Goal: Task Accomplishment & Management: Manage account settings

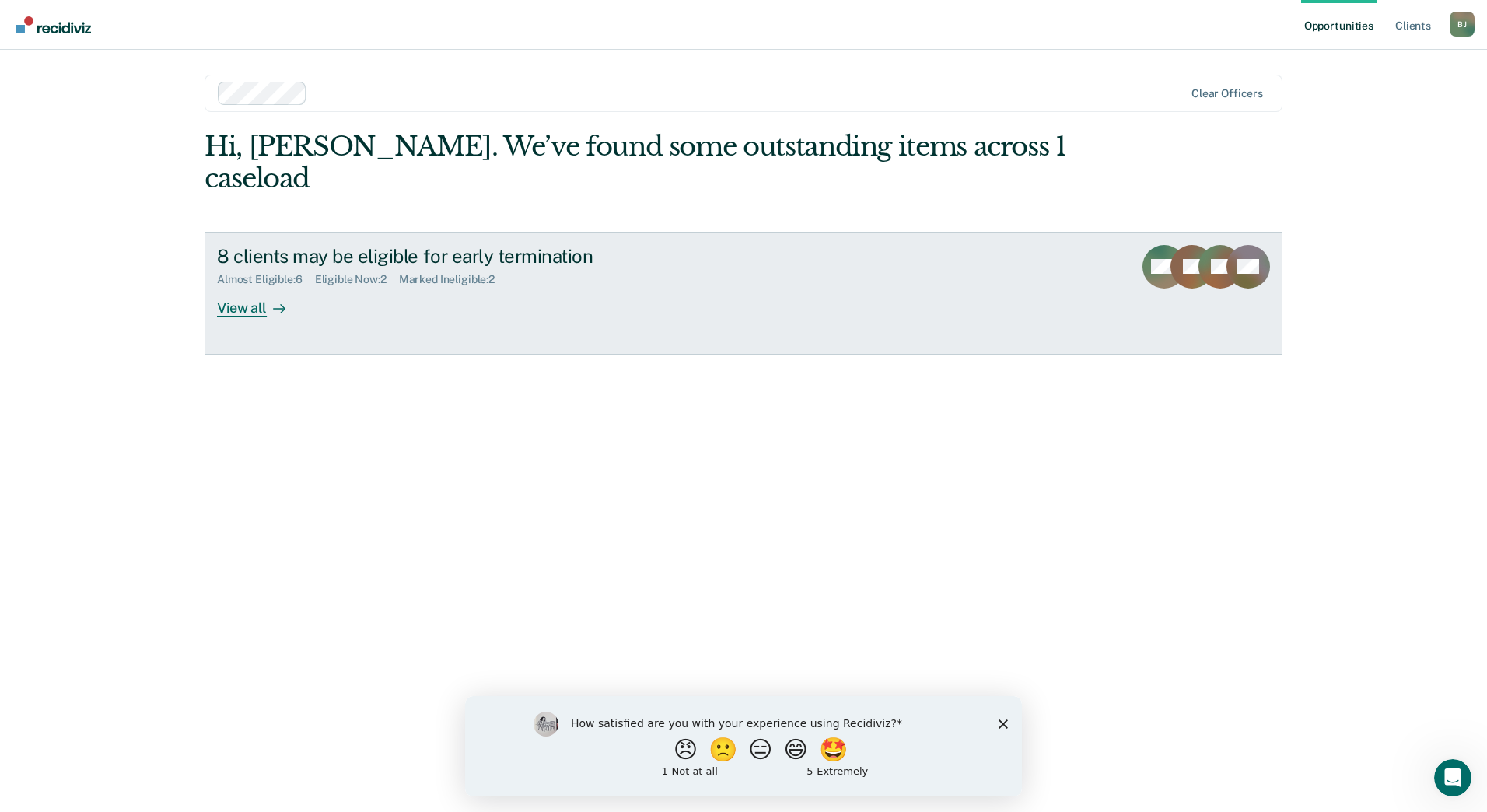
click at [258, 286] on div "View all" at bounding box center [260, 301] width 87 height 31
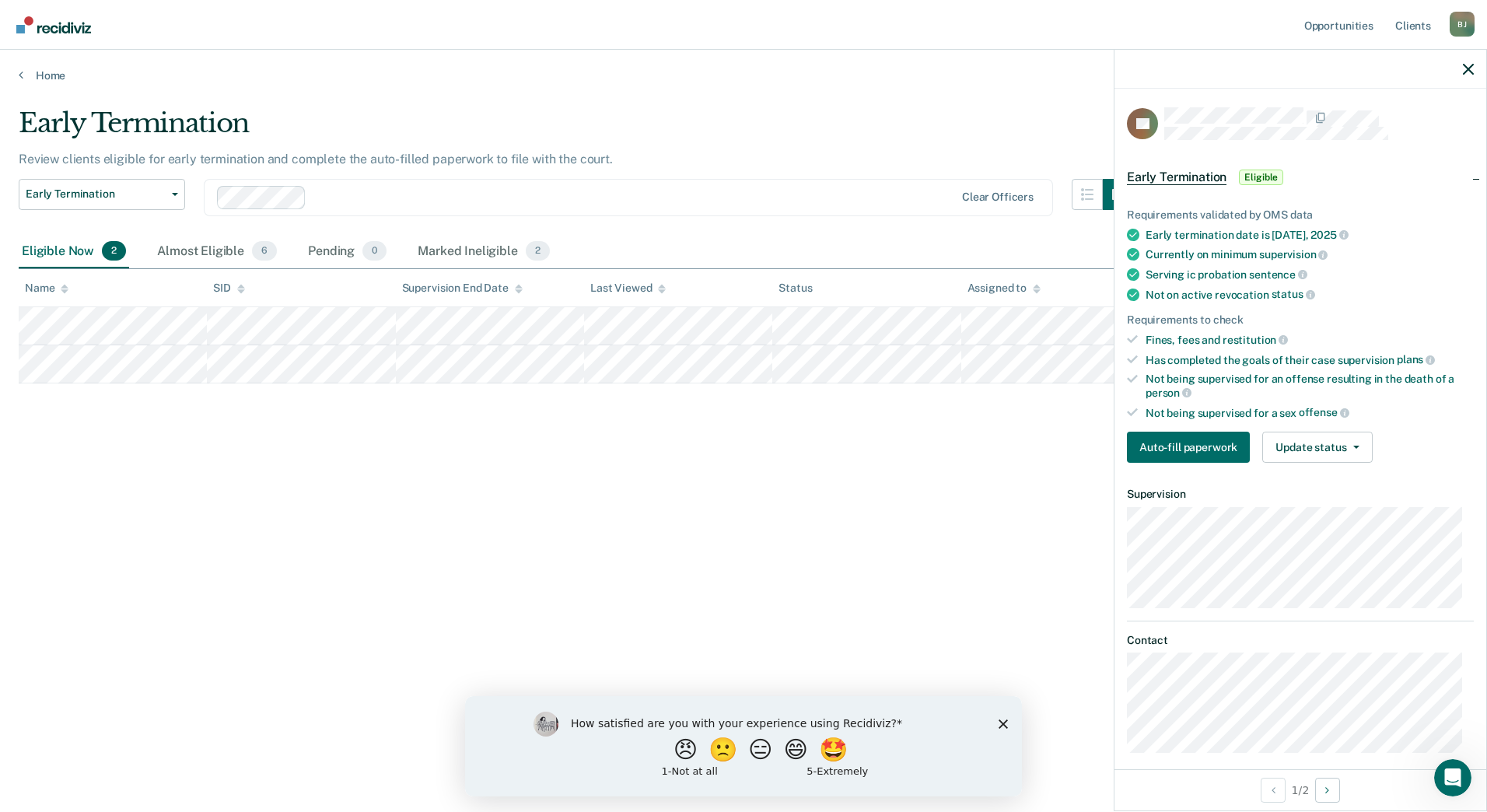
click at [1334, 426] on div "Requirements validated by OMS data Early termination date is [DATE] Currently o…" at bounding box center [1300, 329] width 372 height 292
click at [1335, 436] on button "Update status" at bounding box center [1317, 447] width 110 height 31
click at [1333, 486] on button "[PERSON_NAME]" at bounding box center [1338, 484] width 150 height 25
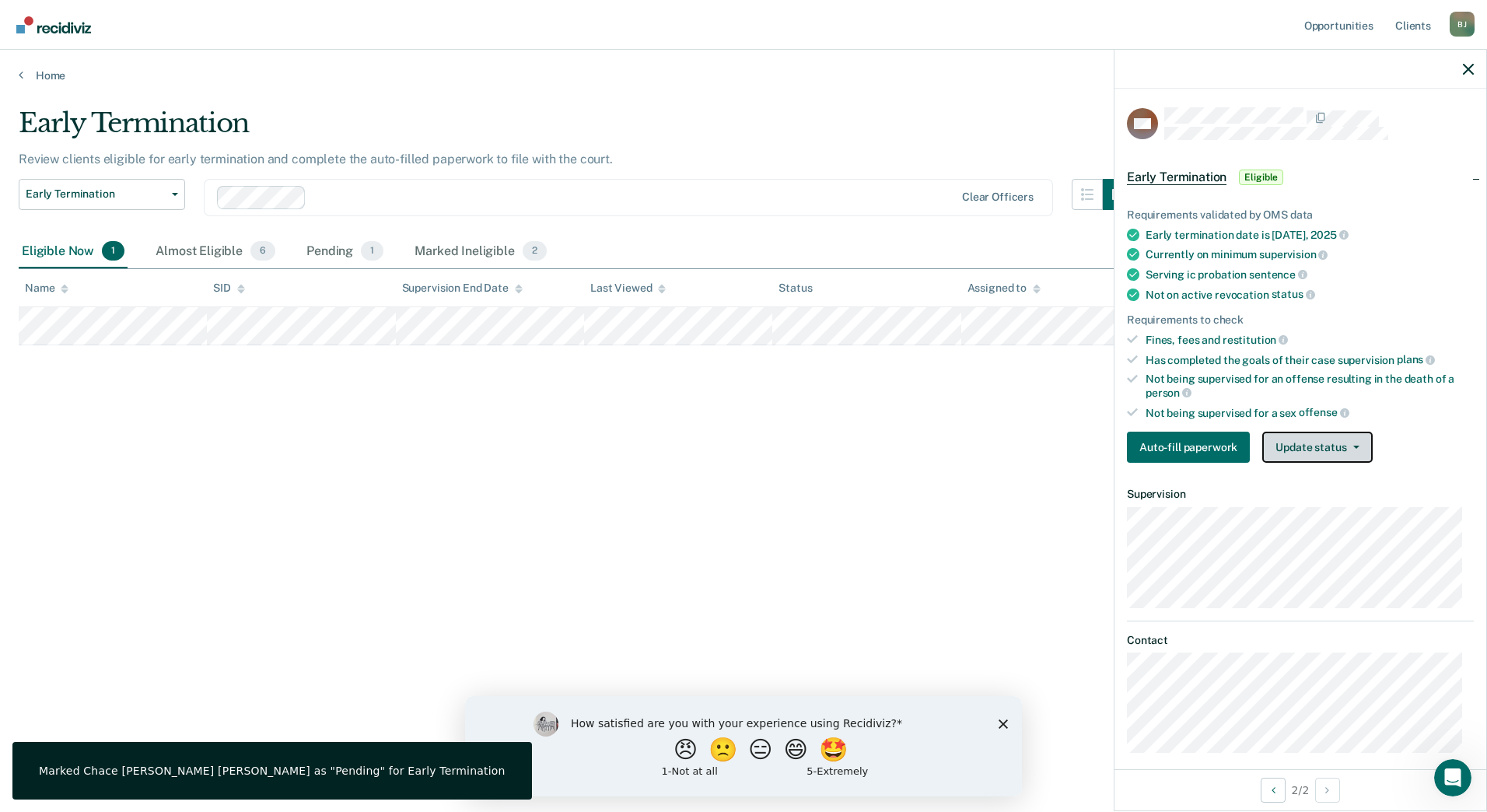
click at [1323, 455] on button "Update status" at bounding box center [1317, 447] width 110 height 31
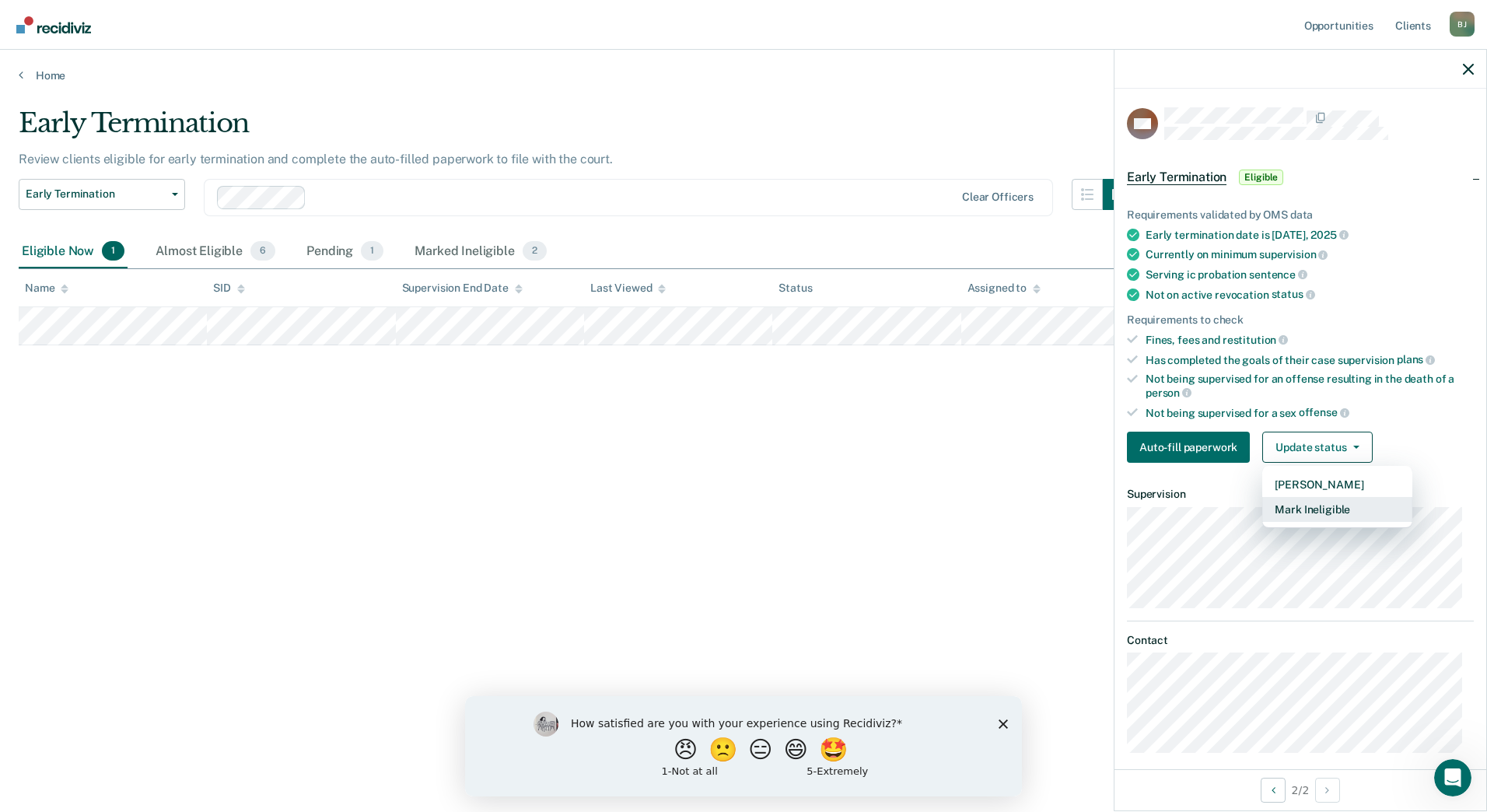
click at [1338, 502] on button "Mark Ineligible" at bounding box center [1338, 509] width 150 height 25
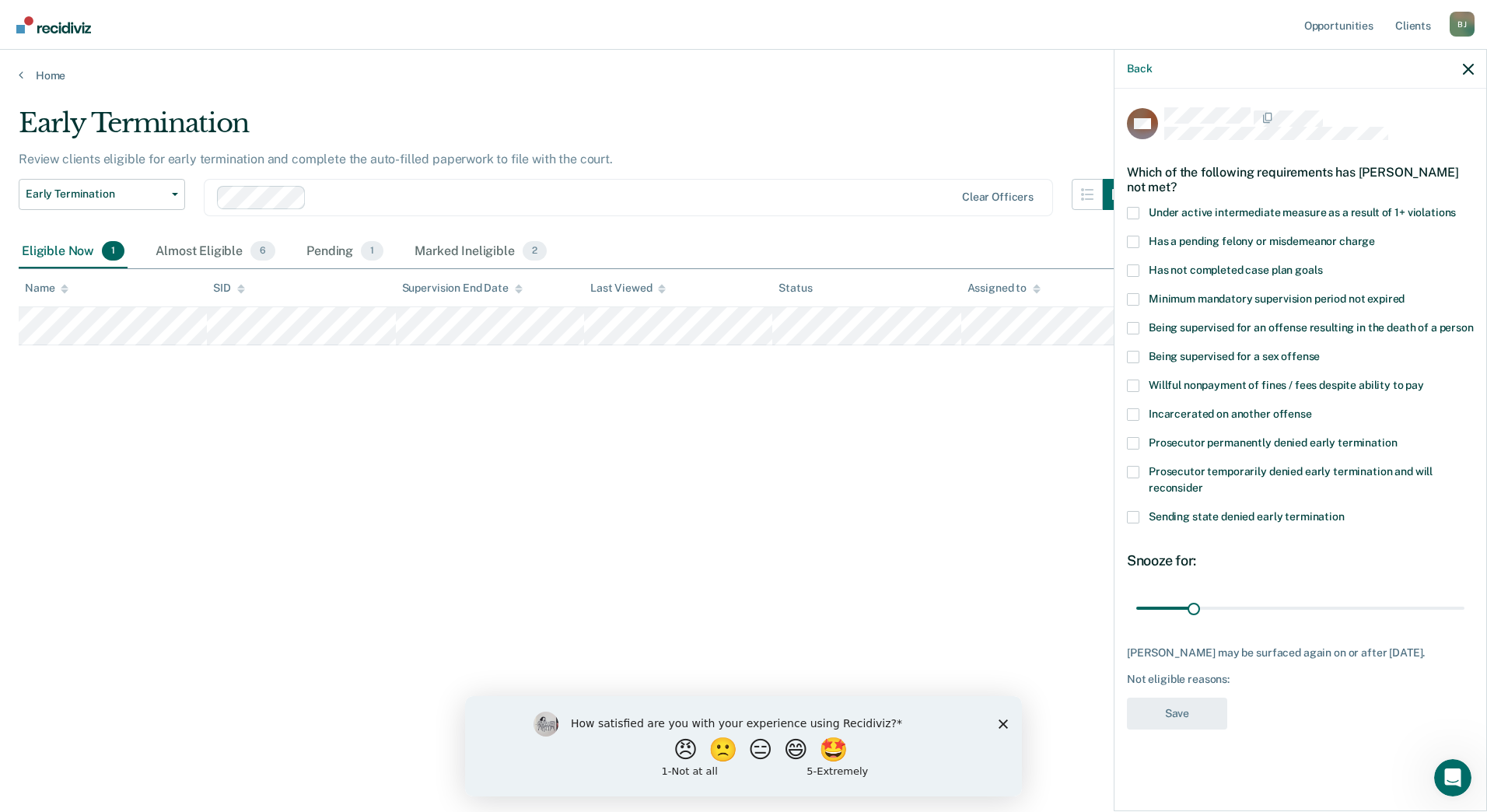
click at [1211, 270] on span "Has not completed case plan goals" at bounding box center [1234, 270] width 173 height 13
click at [1322, 264] on input "Has not completed case plan goals" at bounding box center [1322, 264] width 0 height 0
drag, startPoint x: 1193, startPoint y: 610, endPoint x: 1299, endPoint y: 613, distance: 106.0
type input "90"
click at [1299, 613] on input "range" at bounding box center [1300, 607] width 328 height 27
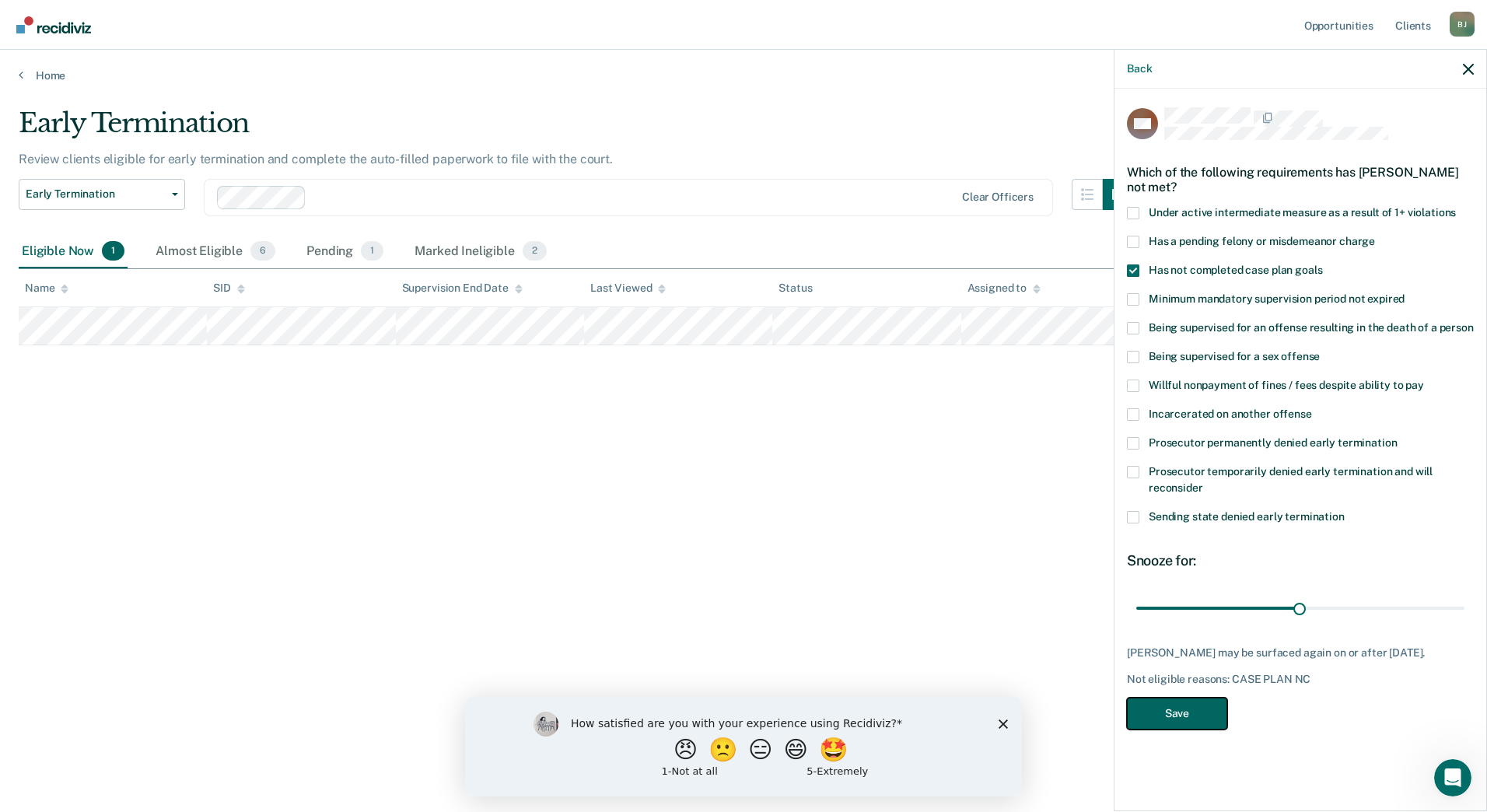
click at [1196, 717] on button "Save" at bounding box center [1177, 713] width 101 height 32
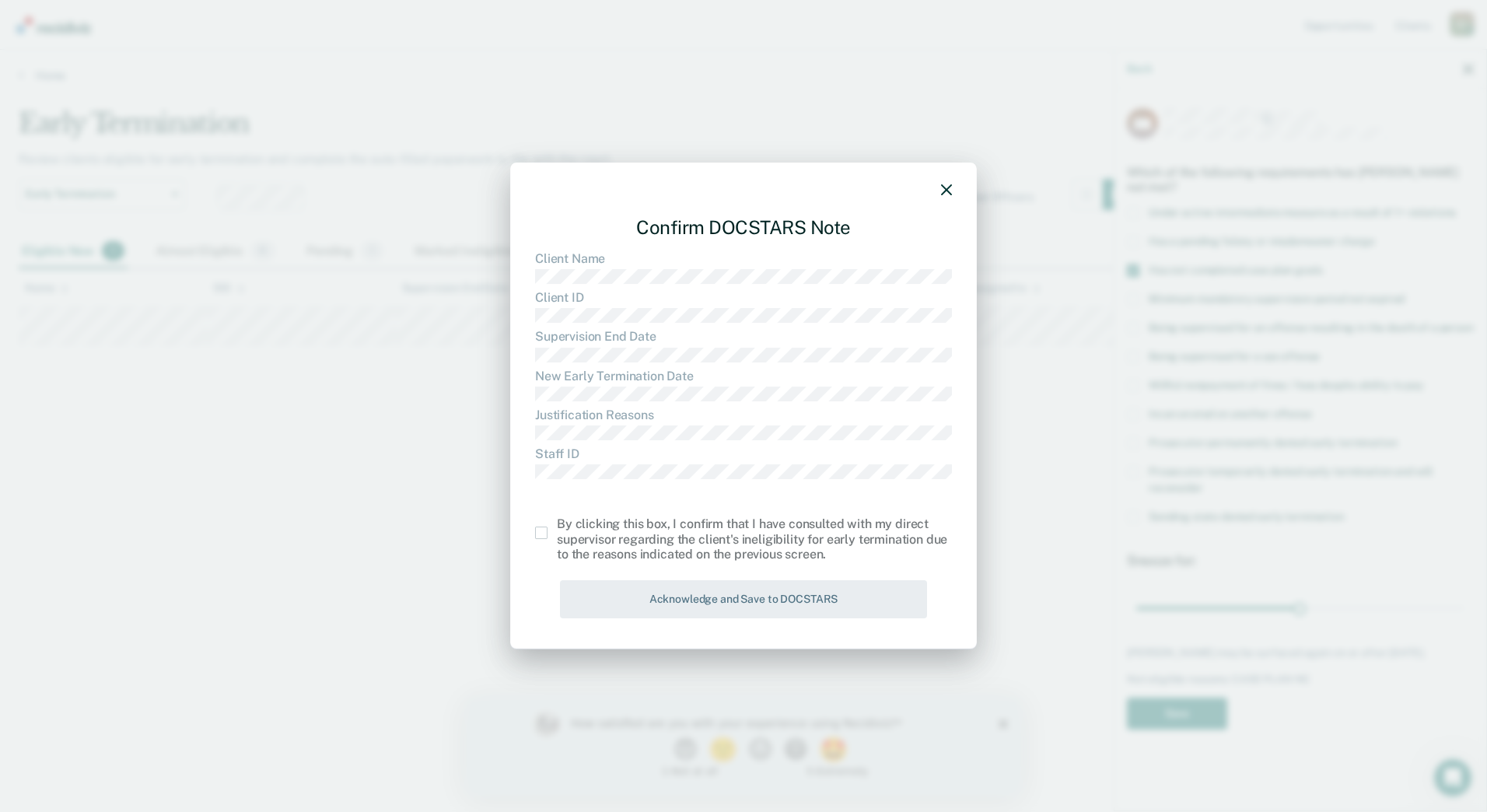
click at [542, 538] on span at bounding box center [541, 532] width 13 height 13
click at [557, 526] on input "checkbox" at bounding box center [557, 526] width 0 height 0
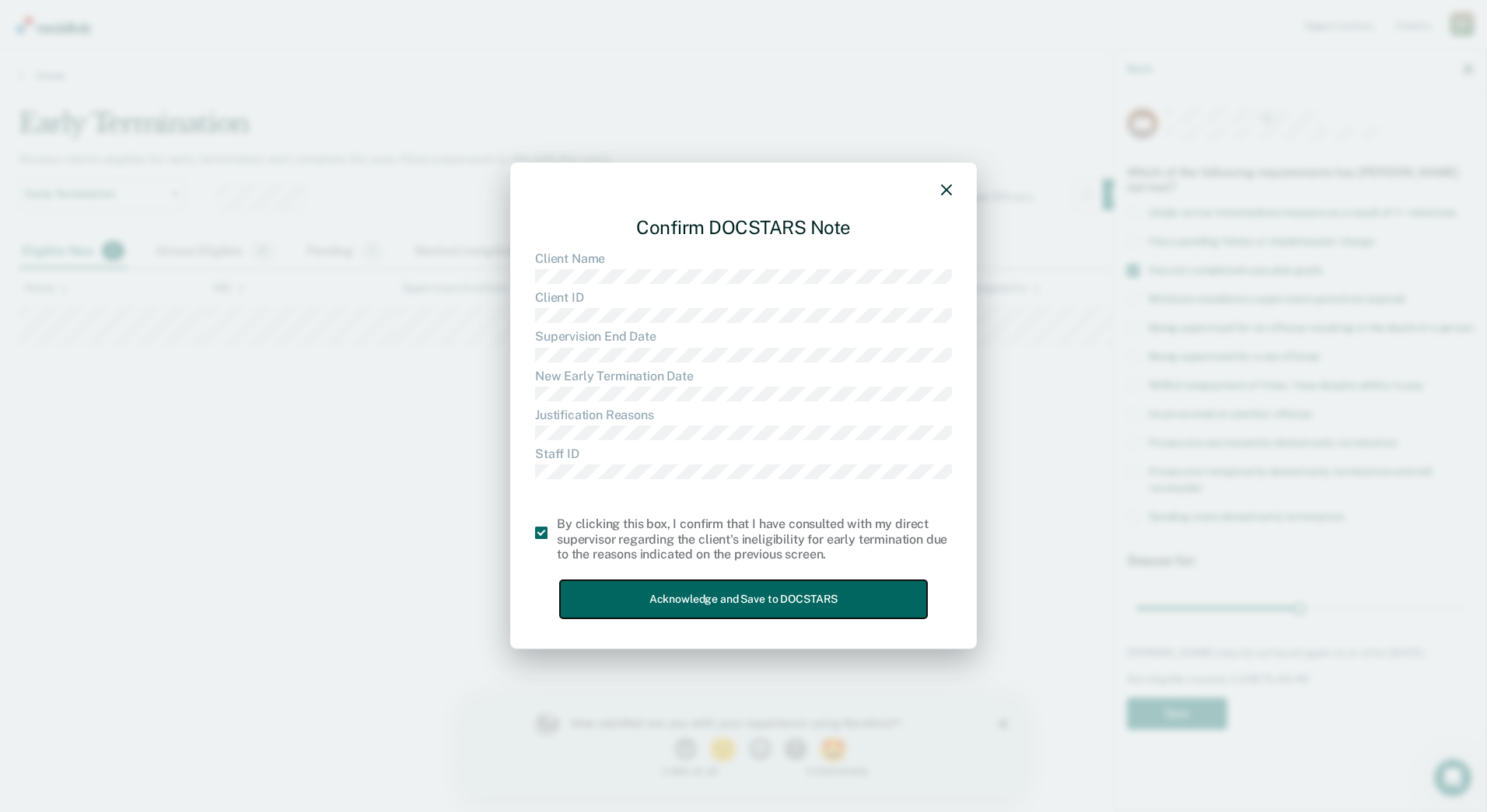
click at [621, 594] on button "Acknowledge and Save to DOCSTARS" at bounding box center [743, 599] width 367 height 38
